Goal: Navigation & Orientation: Find specific page/section

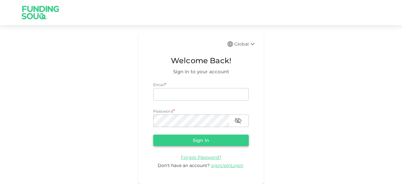
type input "[EMAIL_ADDRESS][DOMAIN_NAME]"
click at [196, 141] on button "Sign in" at bounding box center [201, 140] width 96 height 11
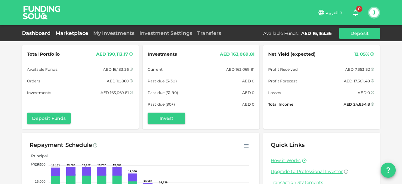
click at [76, 35] on link "Marketplace" at bounding box center [72, 33] width 38 height 6
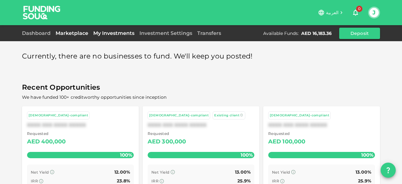
click at [114, 32] on link "My Investments" at bounding box center [114, 33] width 46 height 6
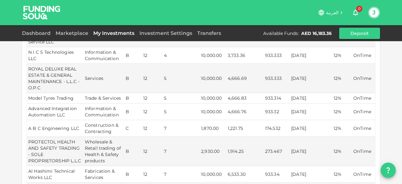
scroll to position [220, 0]
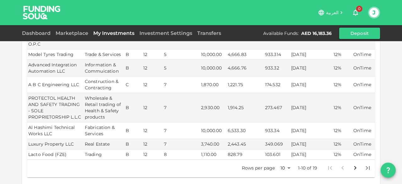
click at [352, 164] on icon "Go to next page" at bounding box center [356, 168] width 8 height 8
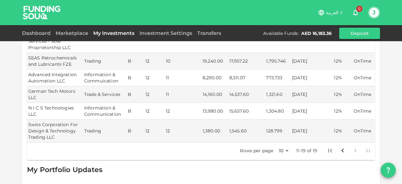
scroll to position [252, 0]
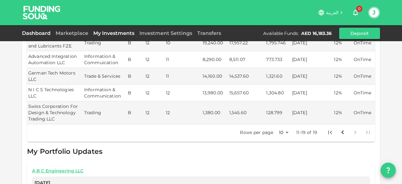
click at [34, 33] on link "Dashboard" at bounding box center [37, 33] width 31 height 6
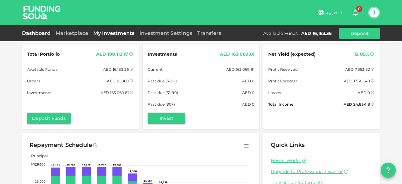
click at [110, 33] on link "My Investments" at bounding box center [114, 33] width 46 height 6
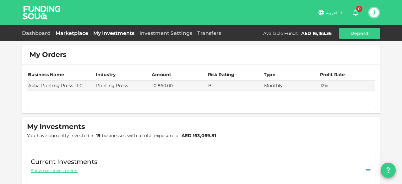
click at [75, 34] on link "Marketplace" at bounding box center [72, 33] width 38 height 6
